Goal: Task Accomplishment & Management: Manage account settings

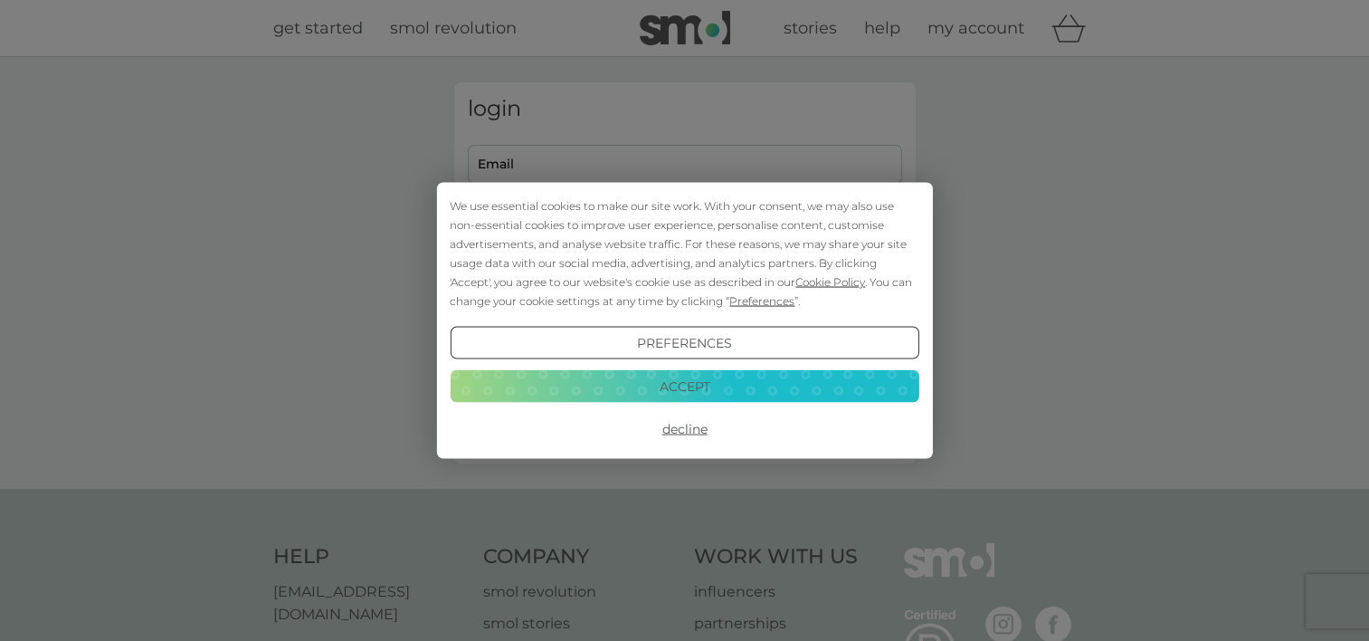
click at [693, 383] on button "Accept" at bounding box center [684, 385] width 469 height 33
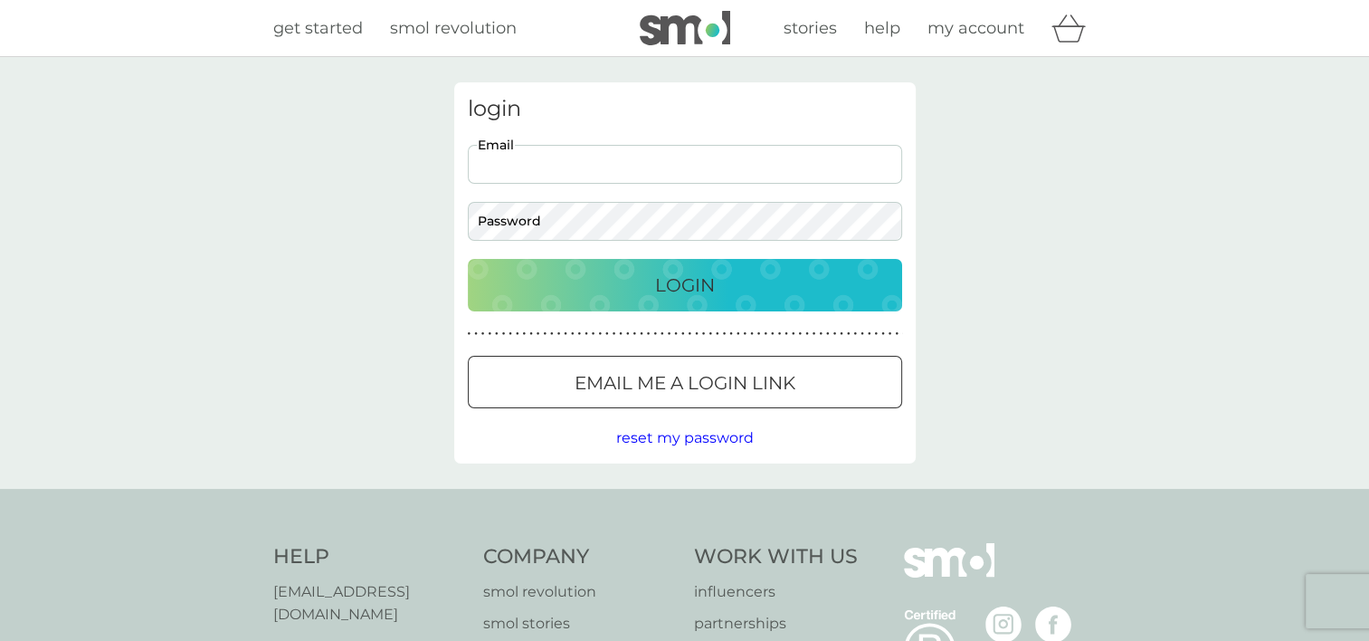
click at [534, 167] on input "Email" at bounding box center [685, 164] width 434 height 39
type input "[PERSON_NAME][EMAIL_ADDRESS][DOMAIN_NAME]"
click at [644, 287] on div "Login" at bounding box center [685, 285] width 398 height 29
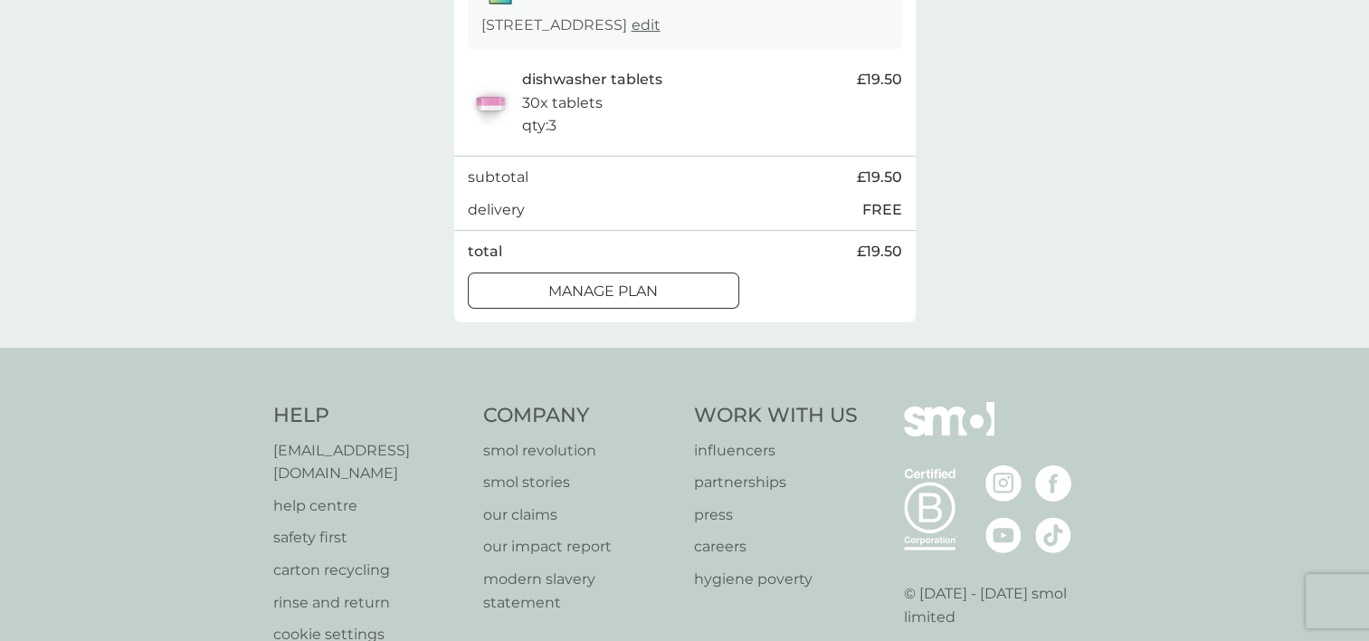
scroll to position [362, 0]
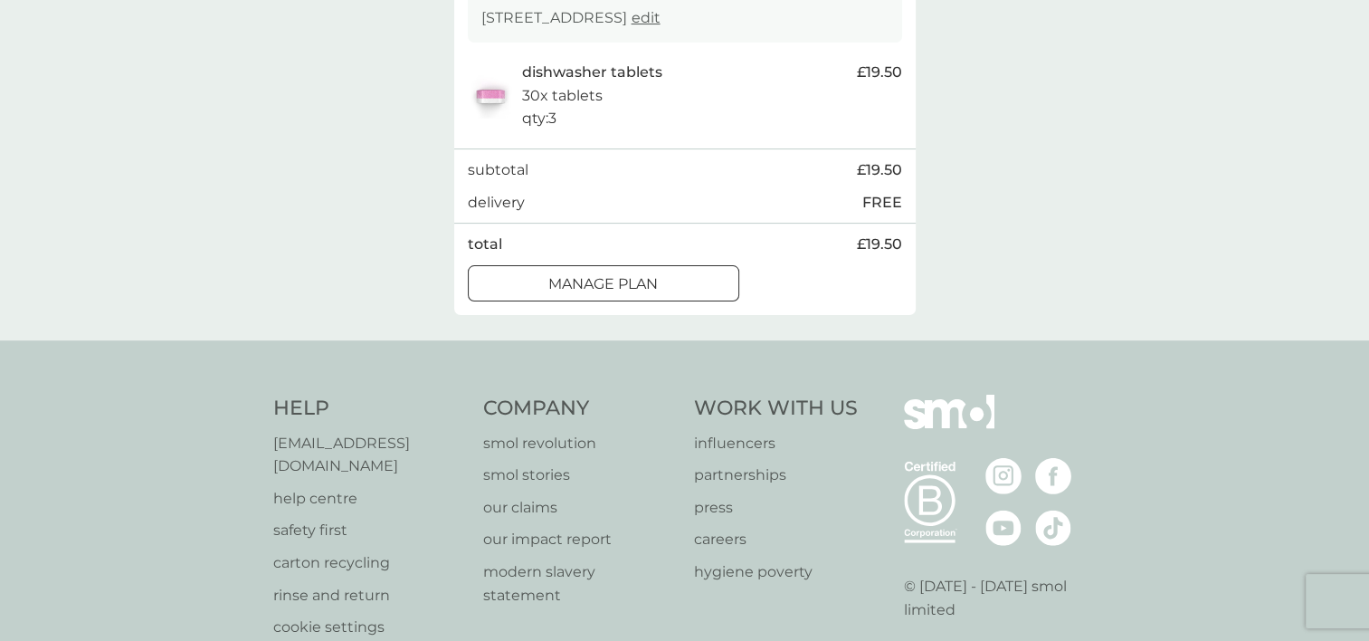
click at [581, 279] on div at bounding box center [603, 283] width 65 height 19
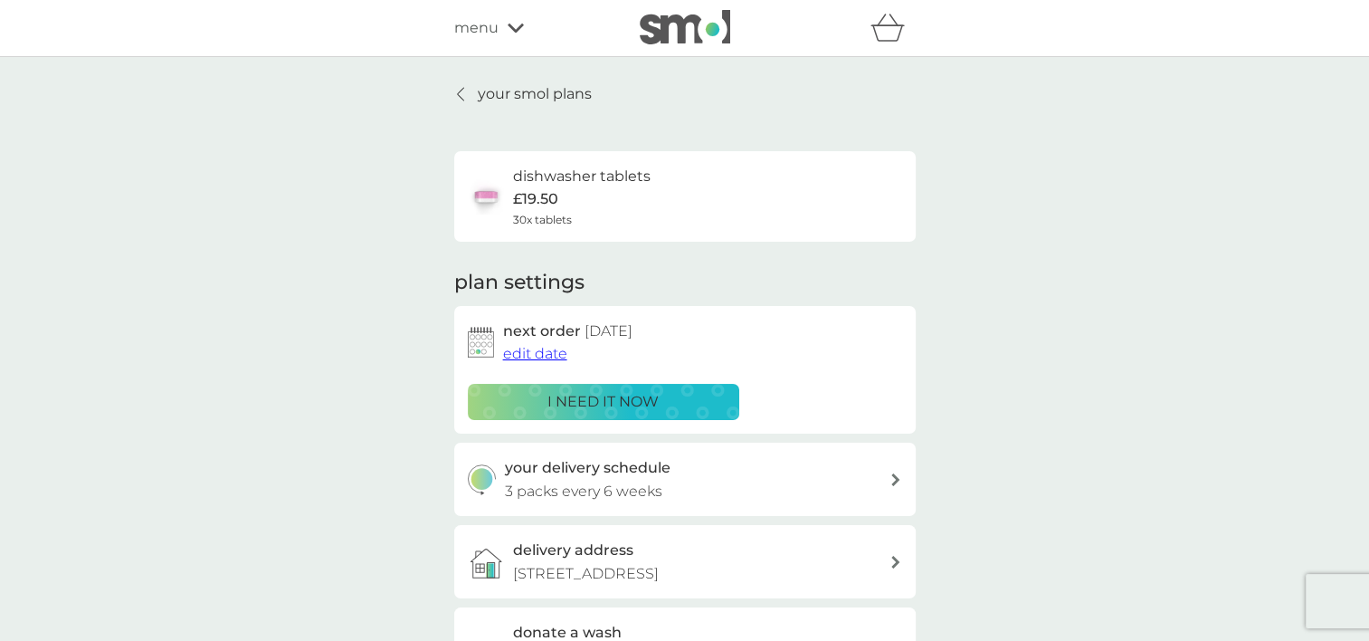
click at [527, 351] on span "edit date" at bounding box center [535, 353] width 64 height 17
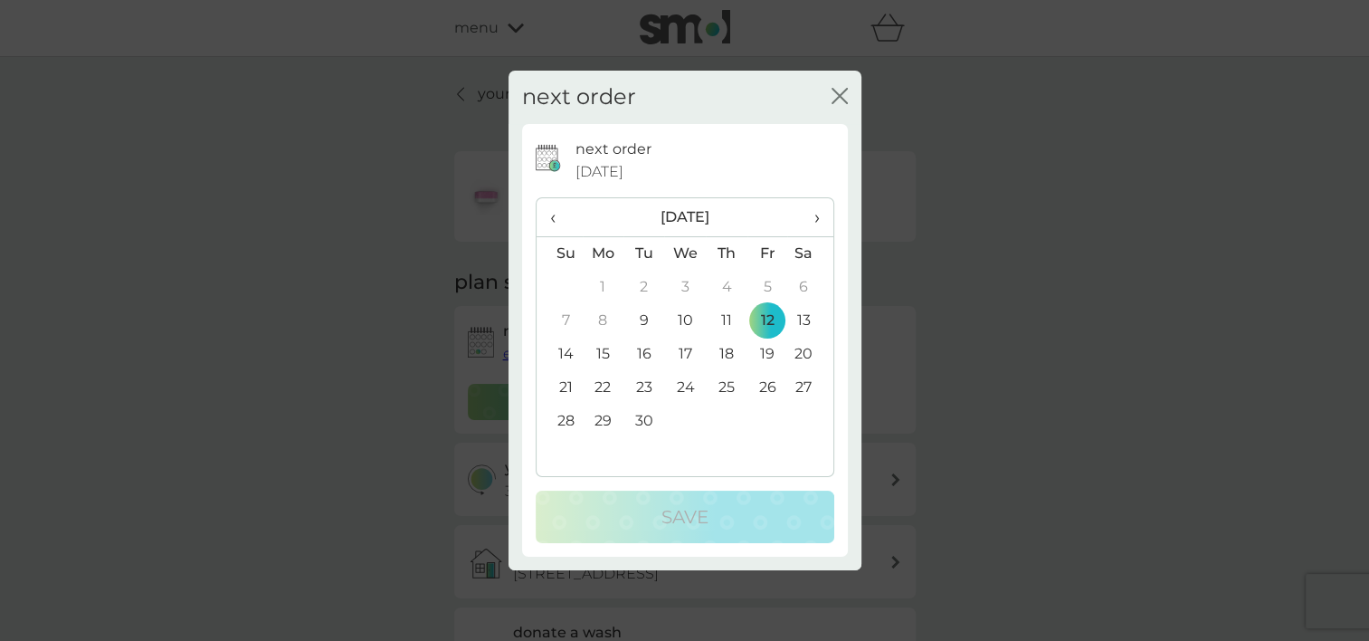
click at [815, 216] on span "›" at bounding box center [810, 217] width 18 height 38
click at [768, 286] on td "3" at bounding box center [767, 287] width 41 height 33
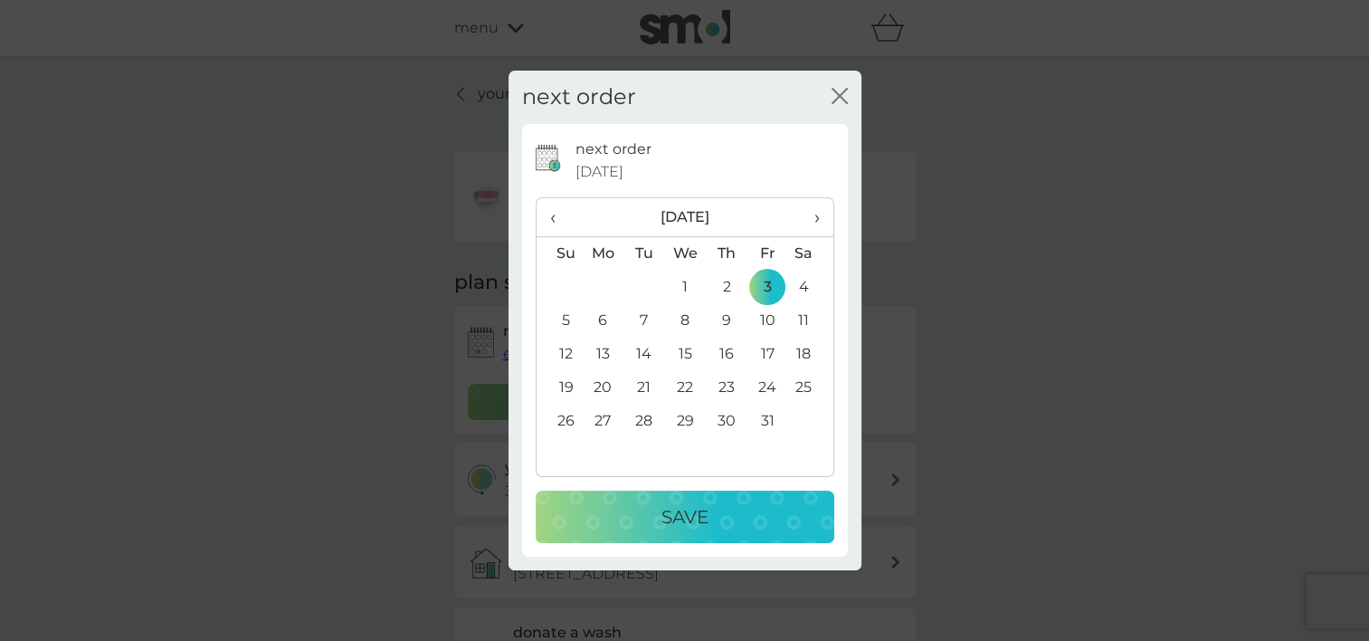
drag, startPoint x: 728, startPoint y: 514, endPoint x: 730, endPoint y: 505, distance: 9.4
click at [729, 513] on div "Save" at bounding box center [685, 516] width 262 height 29
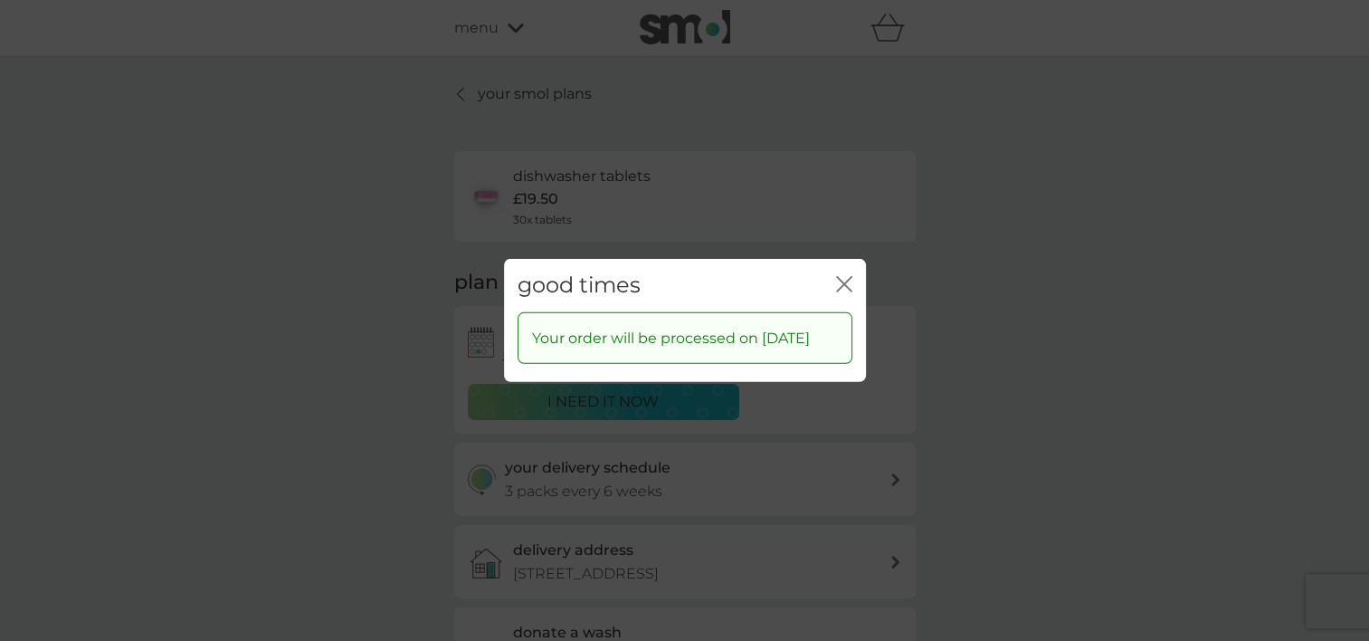
click at [844, 276] on icon "close" at bounding box center [844, 284] width 16 height 16
